Goal: Task Accomplishment & Management: Complete application form

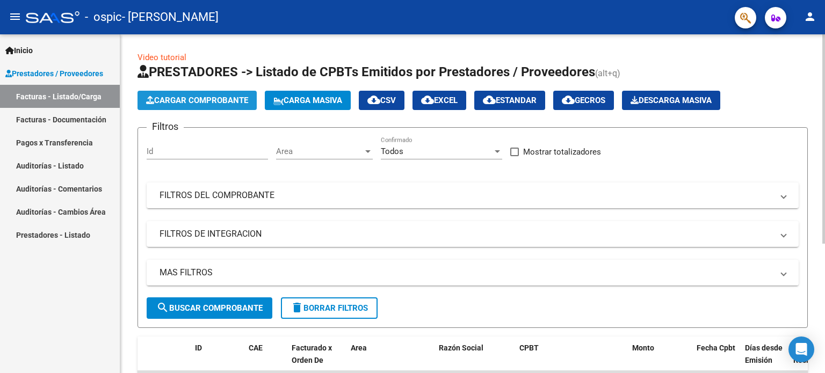
click at [206, 103] on span "Cargar Comprobante" at bounding box center [197, 101] width 102 height 10
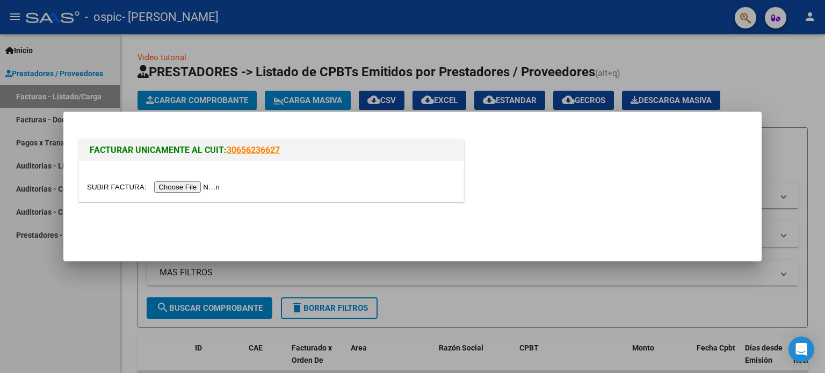
click at [181, 189] on input "file" at bounding box center [155, 187] width 136 height 11
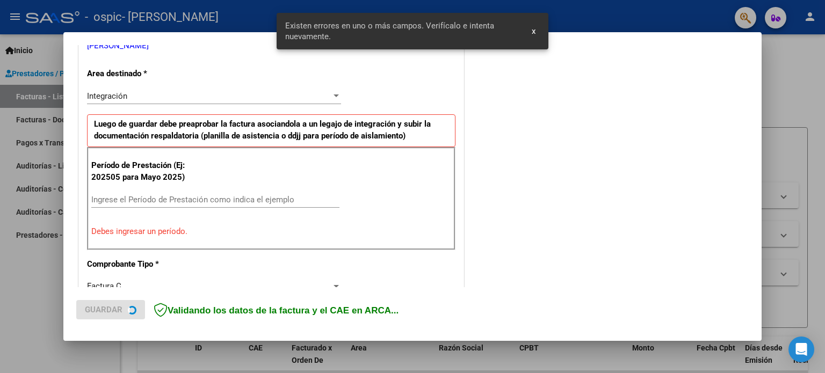
scroll to position [231, 0]
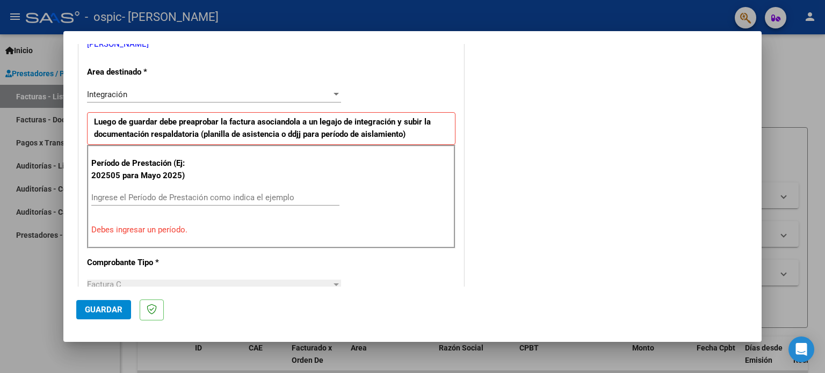
click at [204, 196] on input "Ingrese el Período de Prestación como indica el ejemplo" at bounding box center [215, 198] width 248 height 10
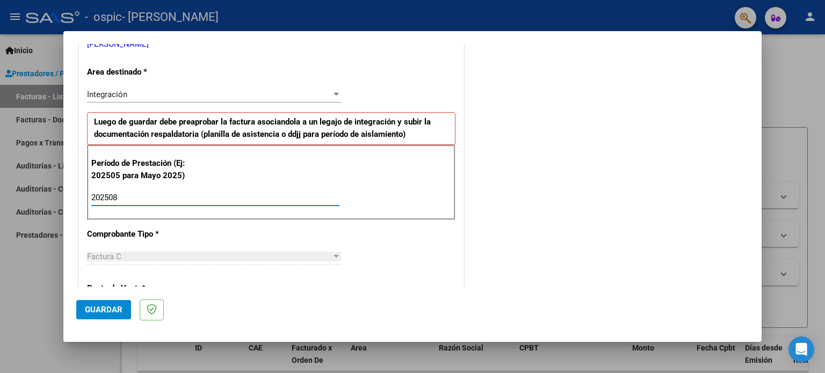
type input "202508"
click at [389, 251] on div "CUIT * 27-36013396-1 Ingresar CUIT ANALISIS PRESTADOR [PERSON_NAME] [PERSON_NAM…" at bounding box center [271, 351] width 385 height 808
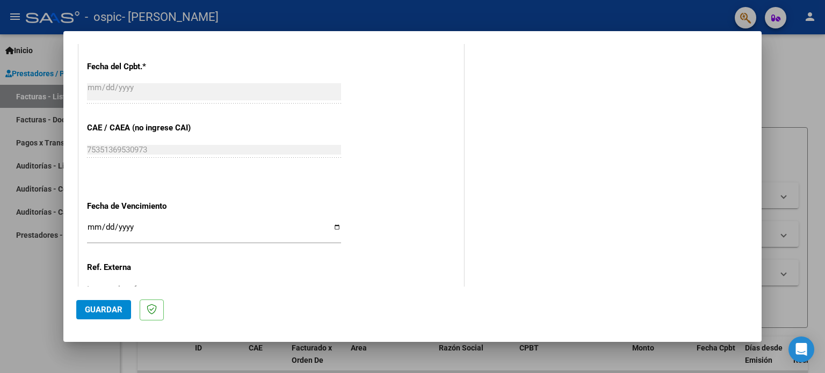
scroll to position [635, 0]
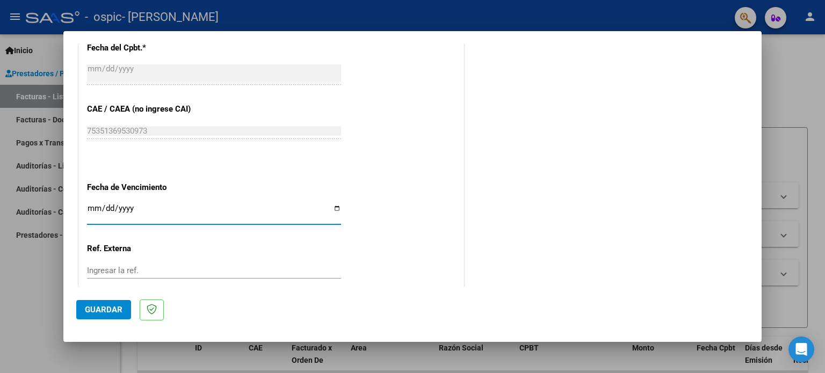
click at [336, 210] on input "Ingresar la fecha" at bounding box center [214, 212] width 254 height 17
type input "[DATE]"
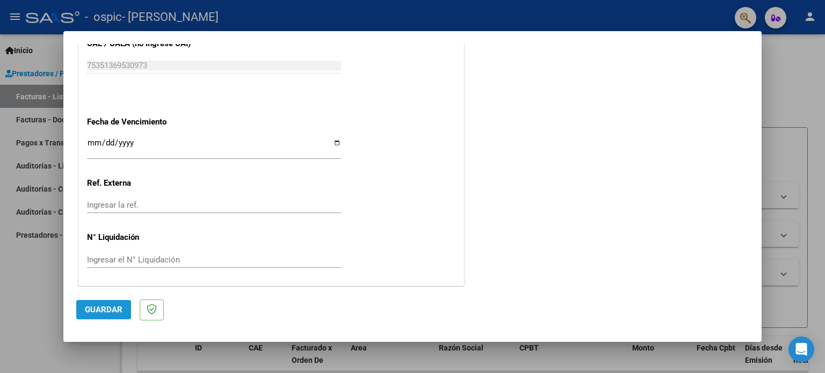
click at [91, 306] on span "Guardar" at bounding box center [104, 310] width 38 height 10
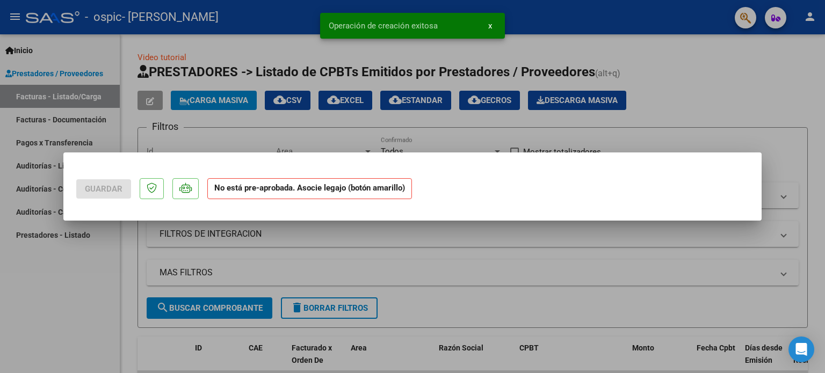
scroll to position [0, 0]
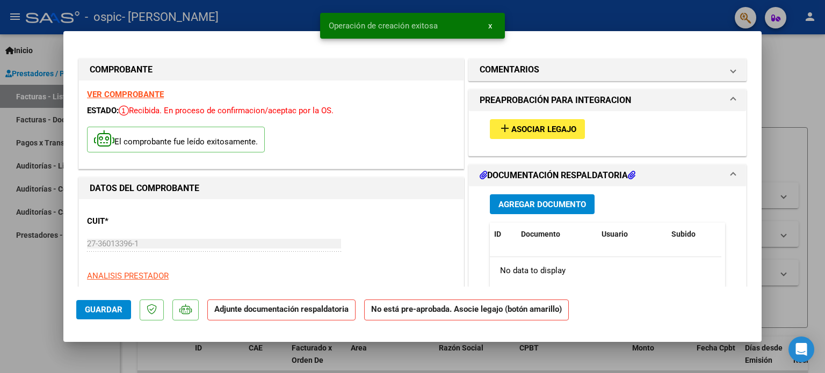
click at [525, 134] on span "Asociar Legajo" at bounding box center [543, 130] width 65 height 10
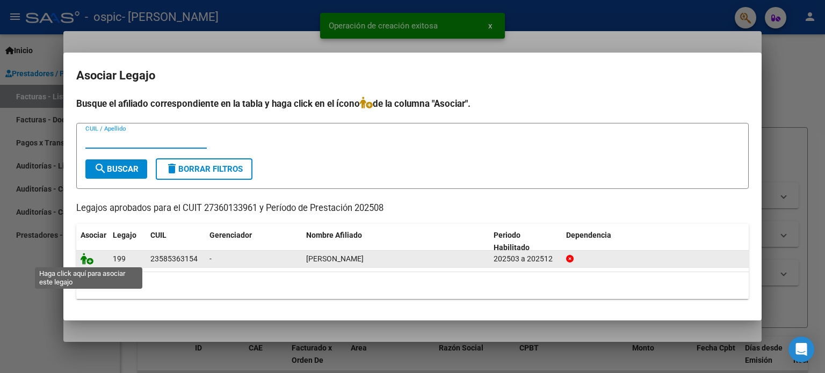
click at [91, 260] on icon at bounding box center [87, 259] width 13 height 12
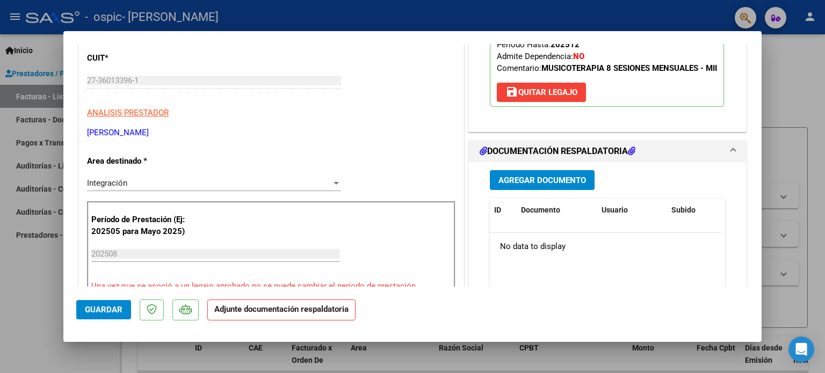
scroll to position [161, 0]
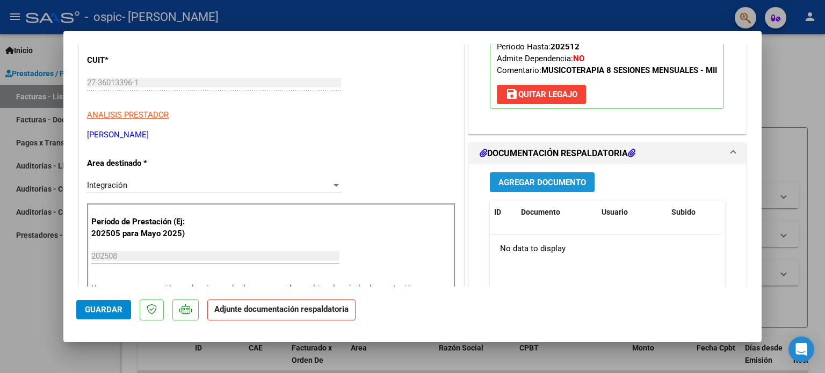
click at [544, 187] on span "Agregar Documento" at bounding box center [542, 183] width 88 height 10
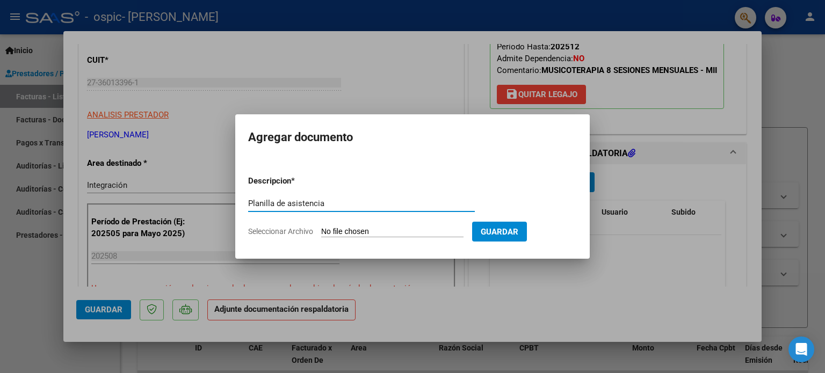
type input "Planilla de asistencia"
click at [345, 229] on input "Seleccionar Archivo" at bounding box center [392, 232] width 142 height 10
type input "C:\fakepath\[PERSON_NAME].pdf"
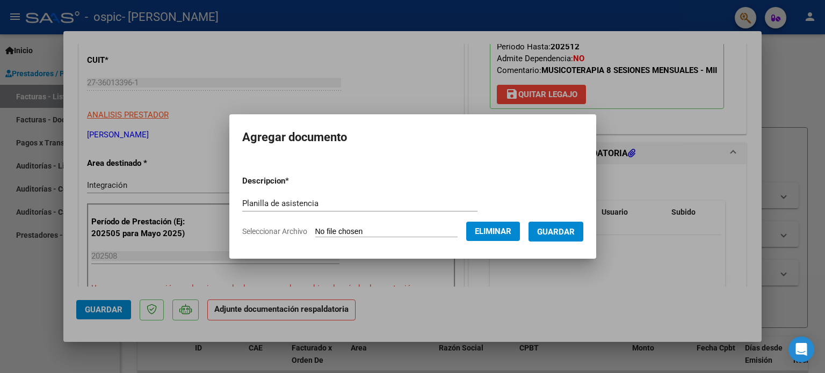
click at [565, 236] on span "Guardar" at bounding box center [556, 232] width 38 height 10
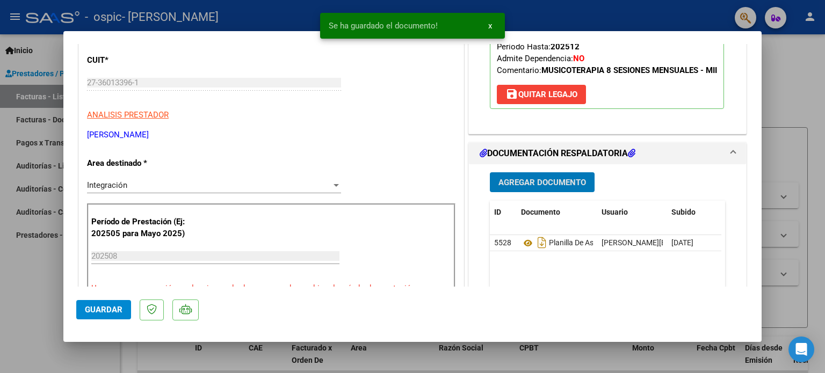
click at [107, 303] on button "Guardar" at bounding box center [103, 309] width 55 height 19
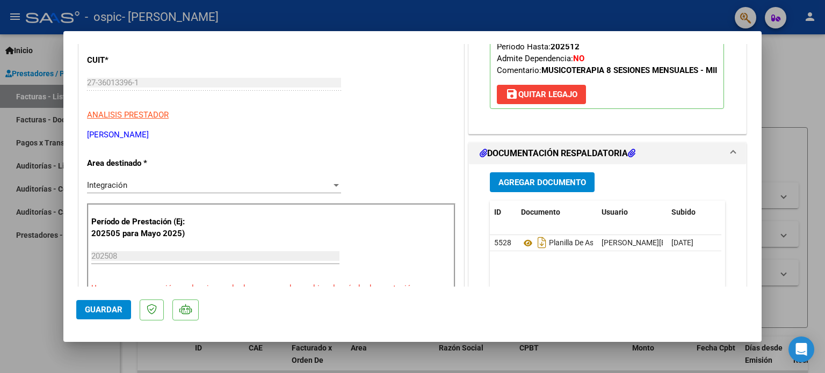
click at [105, 309] on span "Guardar" at bounding box center [104, 310] width 38 height 10
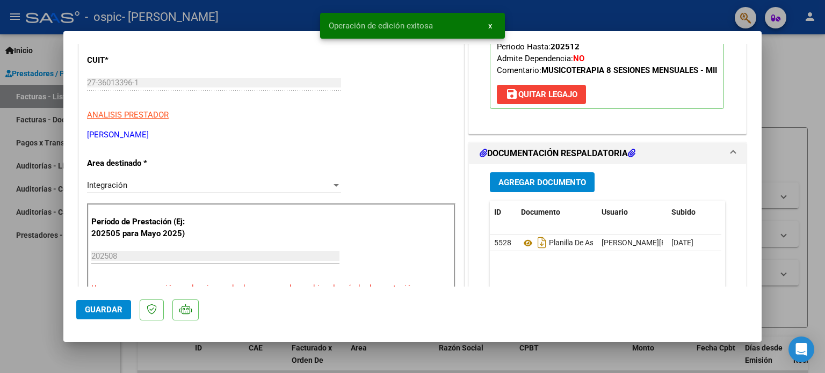
click at [812, 91] on div at bounding box center [412, 186] width 825 height 373
type input "$ 0,00"
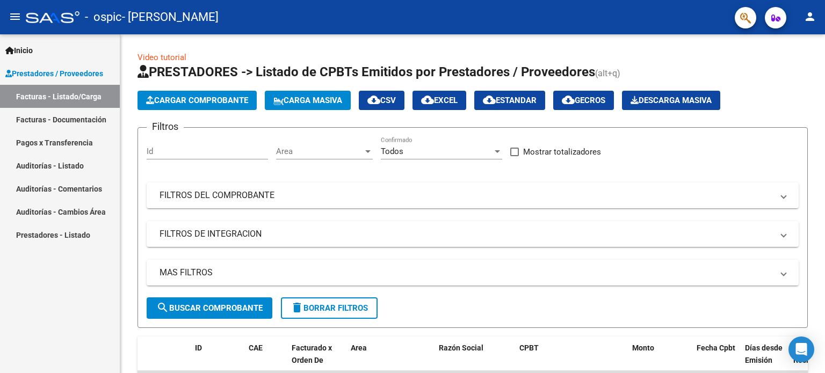
click at [74, 114] on link "Facturas - Documentación" at bounding box center [60, 119] width 120 height 23
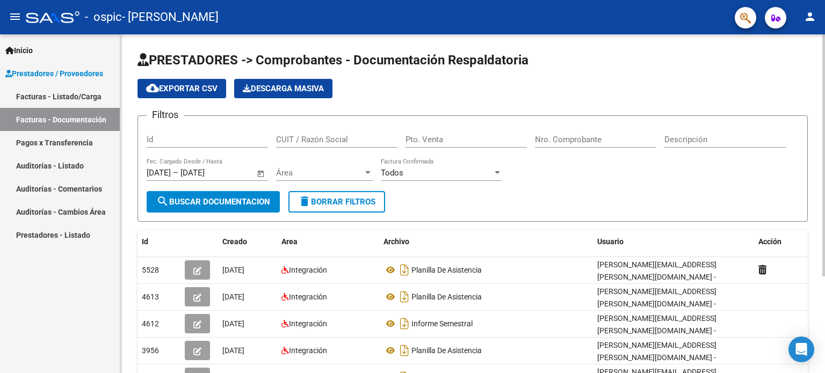
drag, startPoint x: 821, startPoint y: 171, endPoint x: 814, endPoint y: 182, distance: 12.5
click at [814, 182] on div "PRESTADORES -> Comprobantes - Documentación Respaldatoria cloud_download Export…" at bounding box center [472, 272] width 705 height 476
